Goal: Transaction & Acquisition: Download file/media

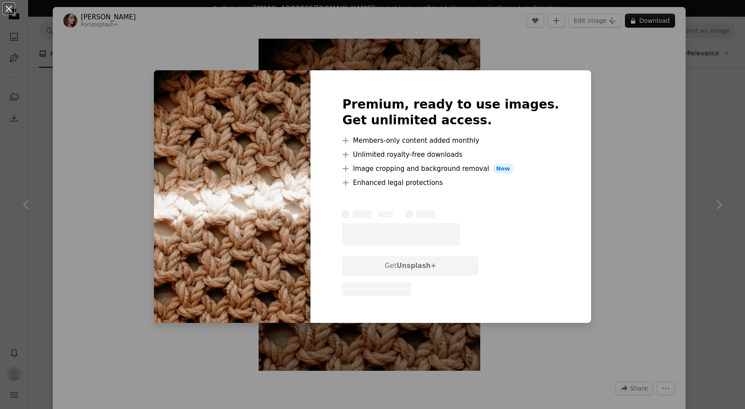
scroll to position [2841, 0]
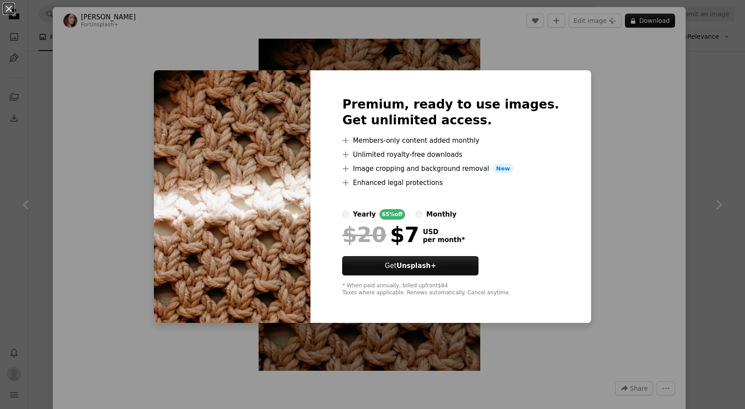
click at [603, 157] on div "An X shape Premium, ready to use images. Get unlimited access. A plus sign Memb…" at bounding box center [372, 204] width 745 height 409
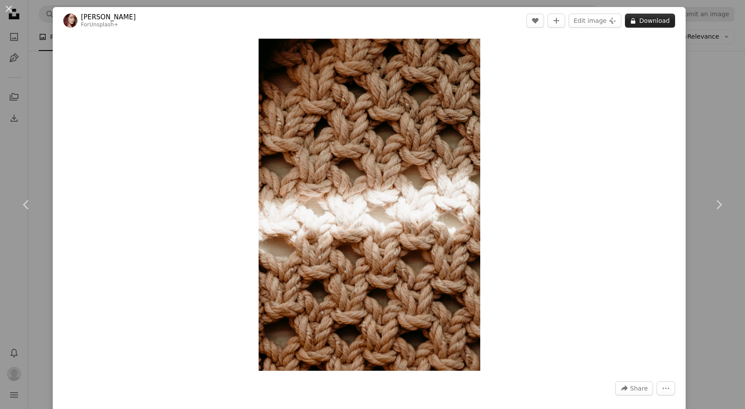
click at [666, 20] on button "A lock Download" at bounding box center [650, 21] width 50 height 14
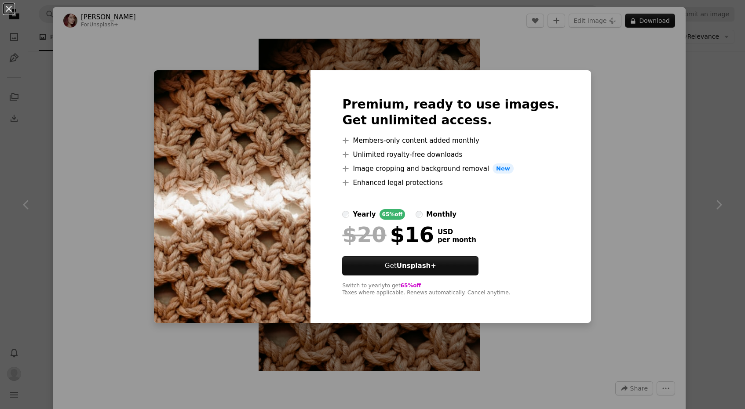
click at [665, 104] on div "An X shape Premium, ready to use images. Get unlimited access. A plus sign Memb…" at bounding box center [372, 204] width 745 height 409
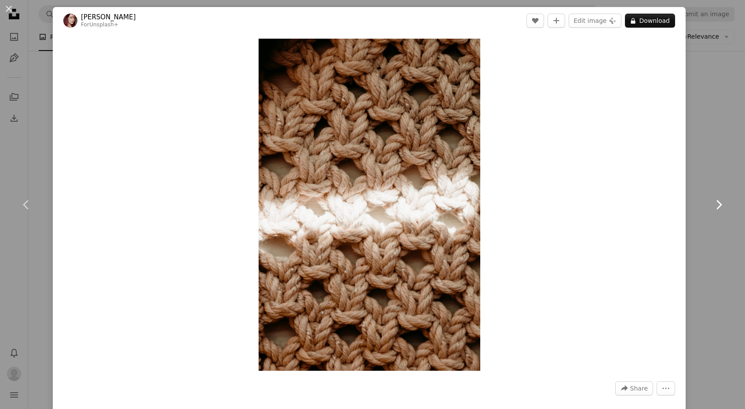
click at [732, 169] on link "Chevron right" at bounding box center [718, 205] width 53 height 84
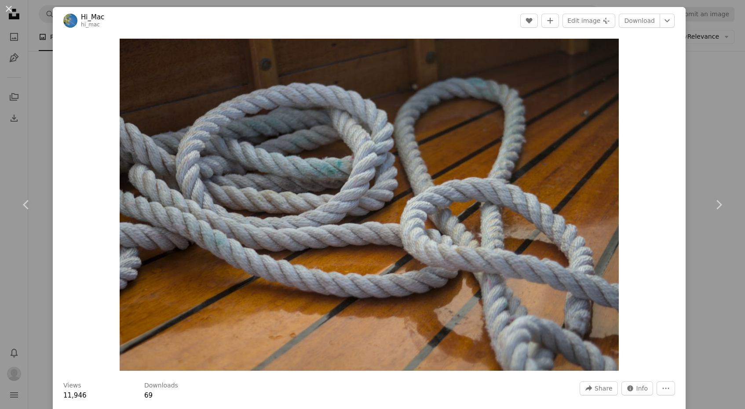
click at [725, 63] on div "An X shape Chevron left Chevron right Hi_Mac hi_mac A heart A plus sign Edit im…" at bounding box center [372, 204] width 745 height 409
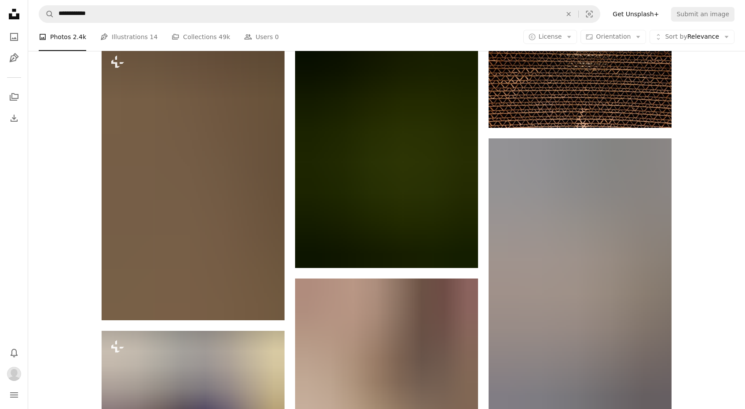
scroll to position [30188, 0]
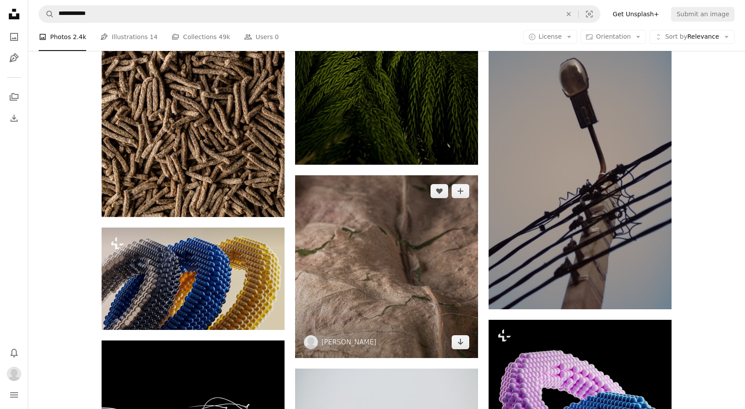
click at [433, 266] on img at bounding box center [386, 266] width 183 height 183
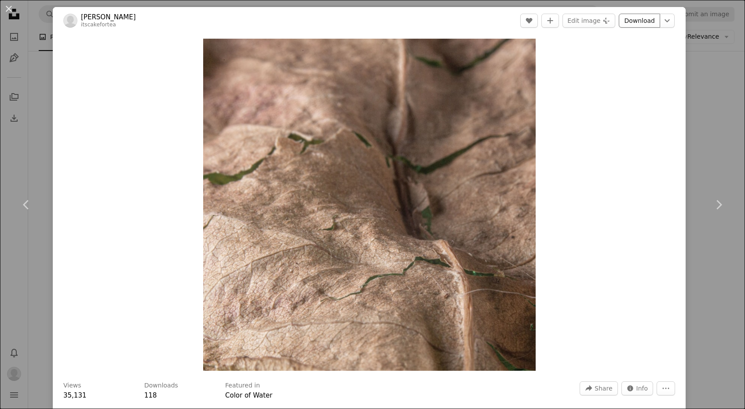
click at [649, 22] on link "Download" at bounding box center [639, 21] width 41 height 14
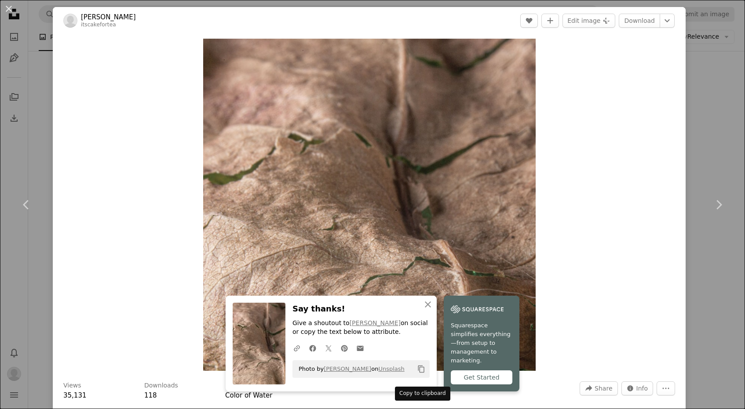
click at [421, 377] on button "Copy content" at bounding box center [421, 369] width 15 height 15
